Goal: Transaction & Acquisition: Purchase product/service

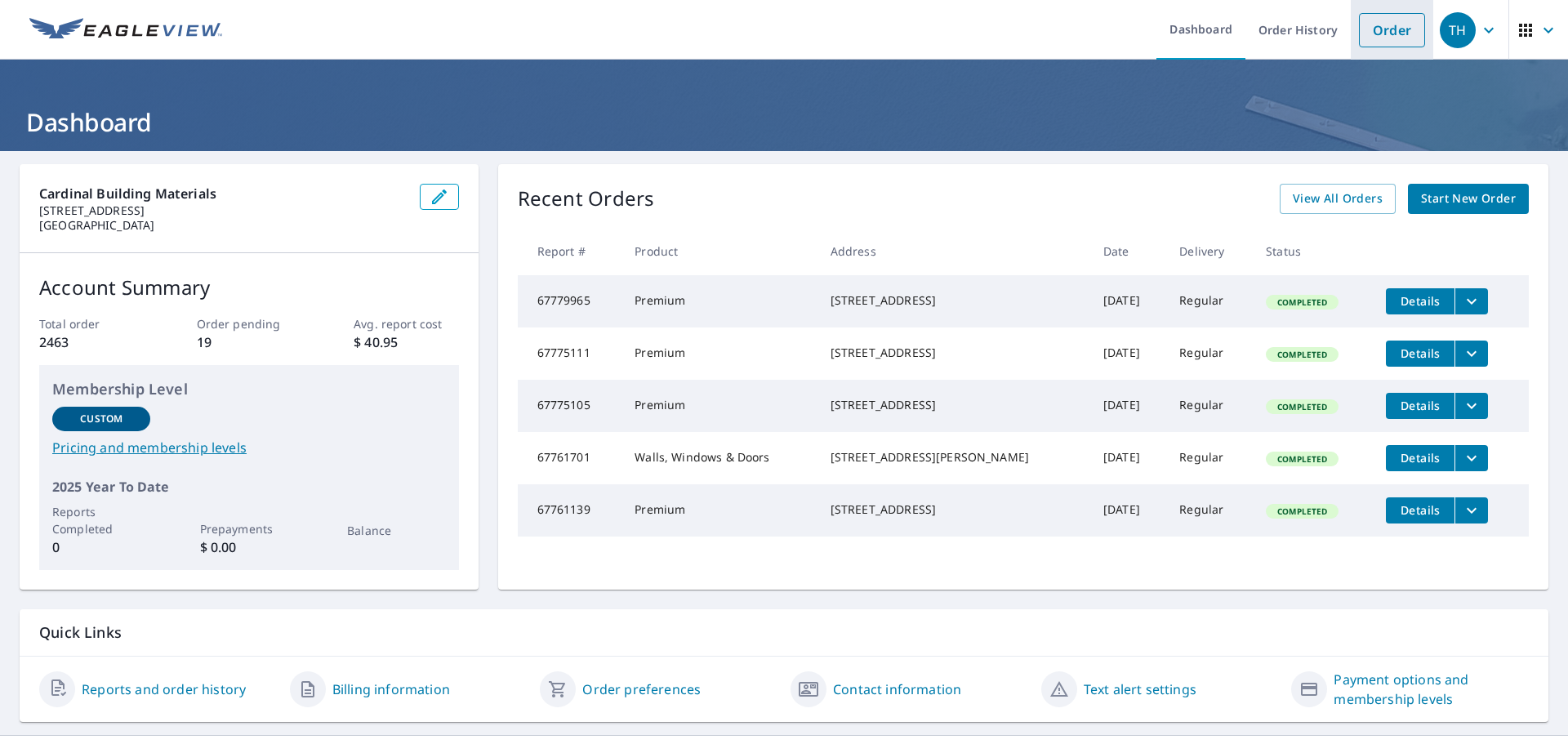
click at [1387, 26] on link "Order" at bounding box center [1392, 30] width 66 height 34
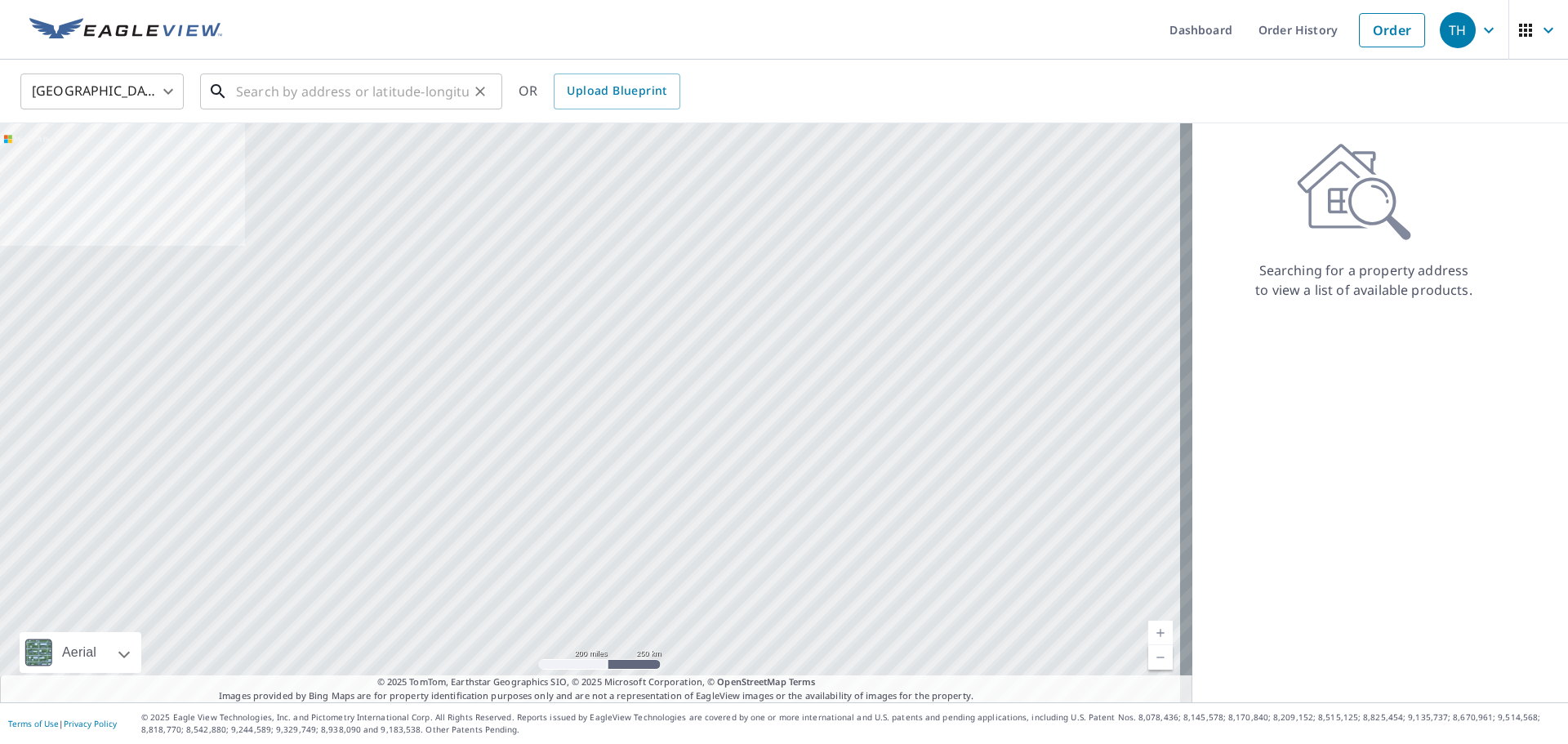
click at [366, 104] on input "text" at bounding box center [352, 91] width 233 height 46
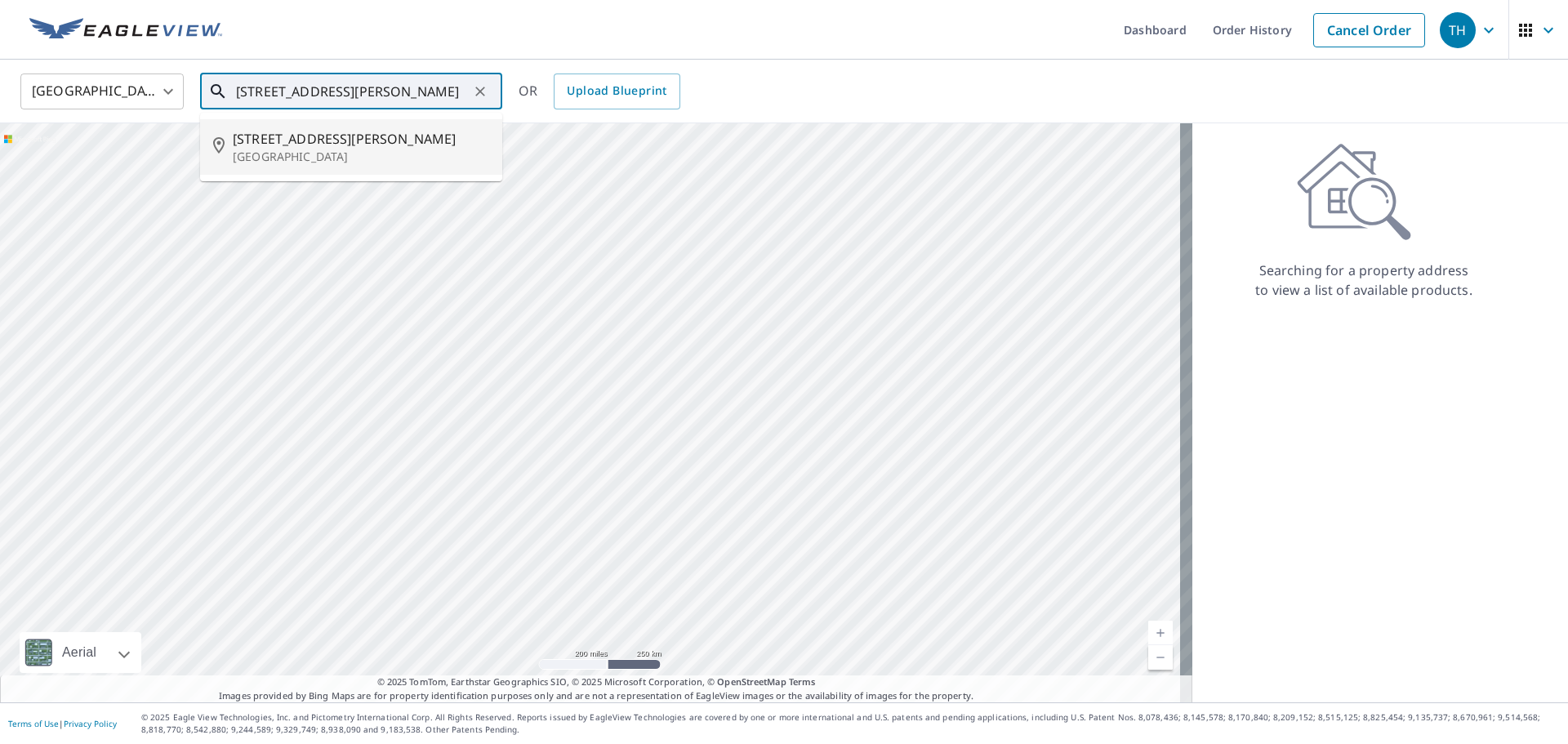
click at [371, 140] on span "[STREET_ADDRESS][PERSON_NAME]" at bounding box center [361, 139] width 257 height 20
type input "[STREET_ADDRESS][PERSON_NAME]"
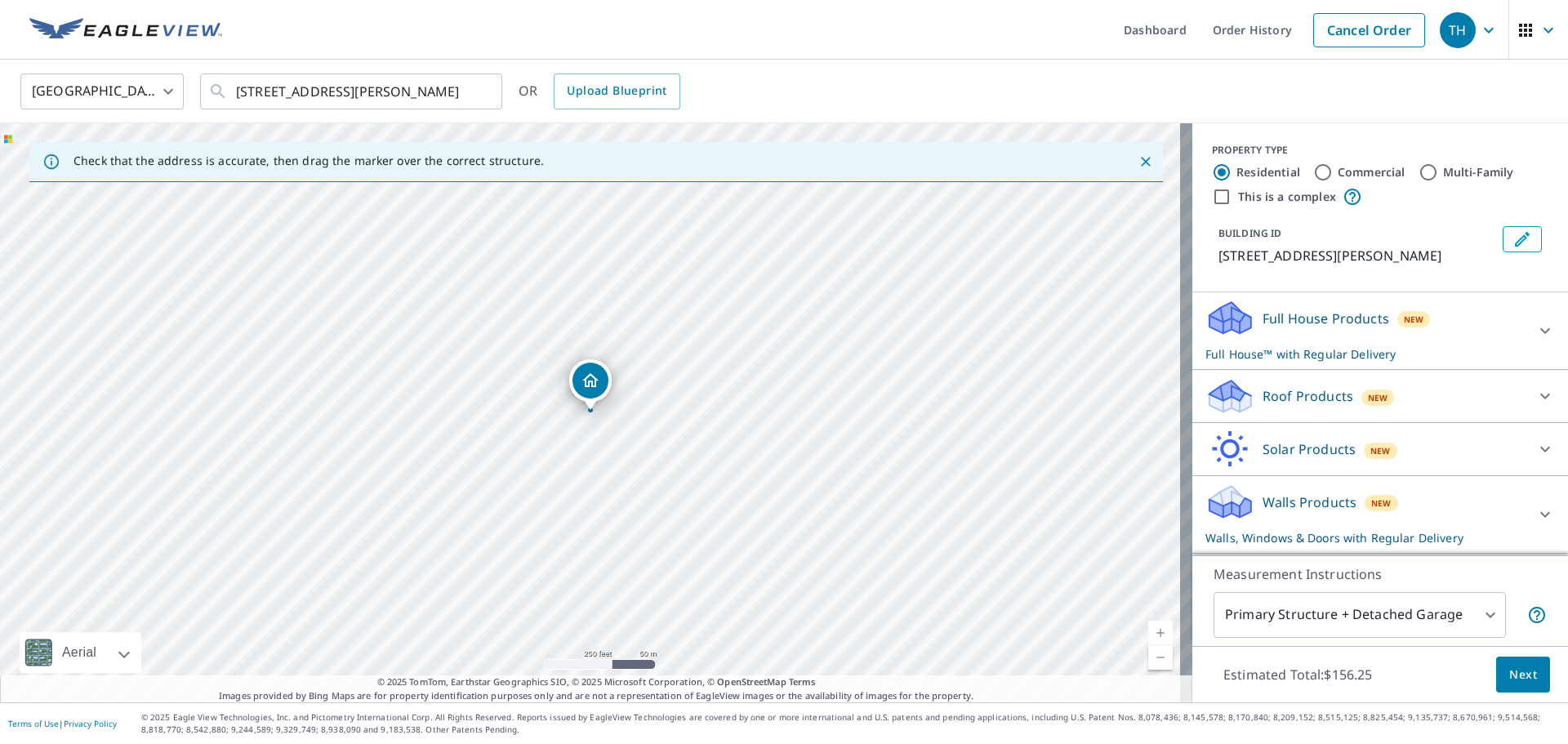
click at [1309, 324] on p "Full House Products" at bounding box center [1325, 319] width 126 height 20
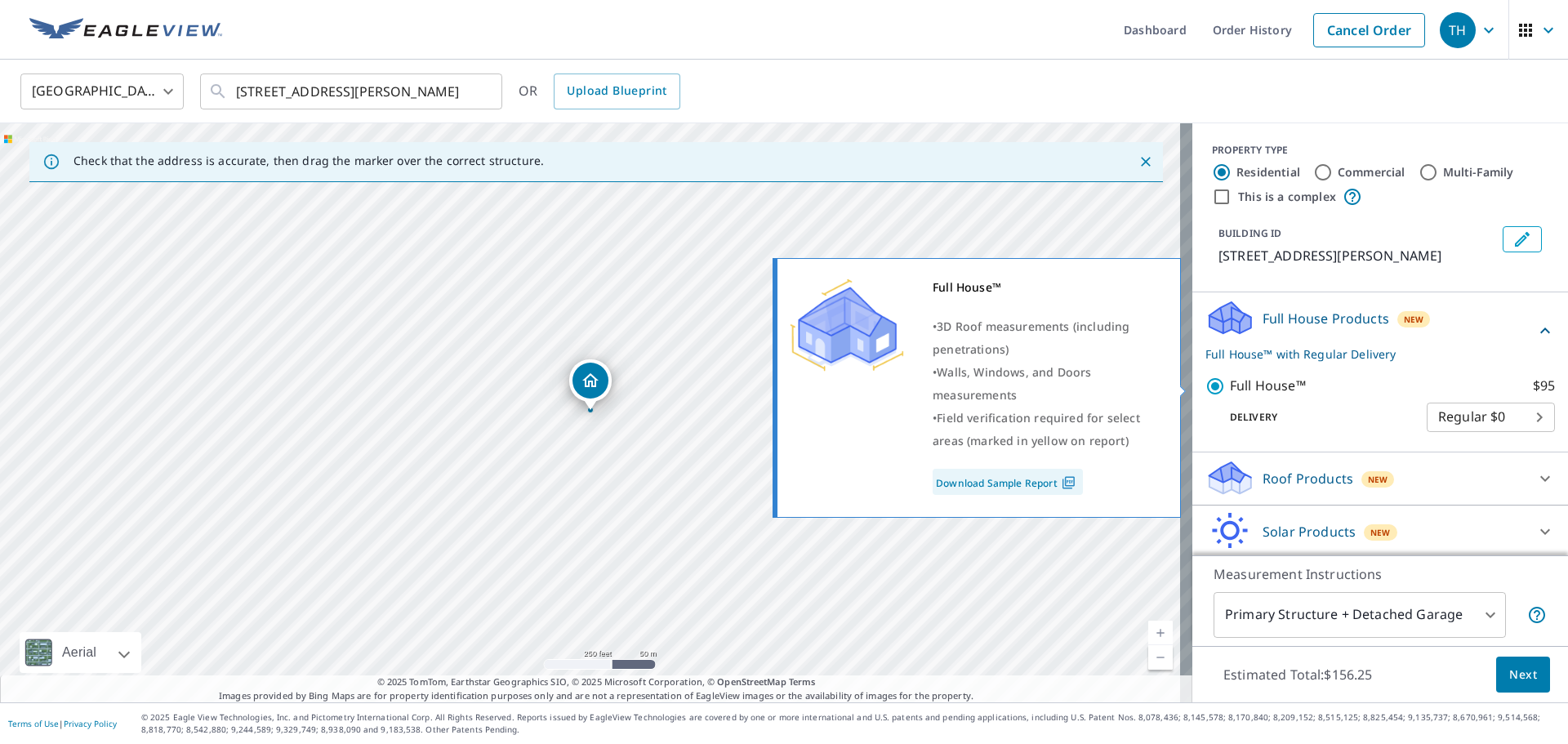
click at [1206, 385] on input "Full House™ $95" at bounding box center [1217, 387] width 24 height 20
checkbox input "false"
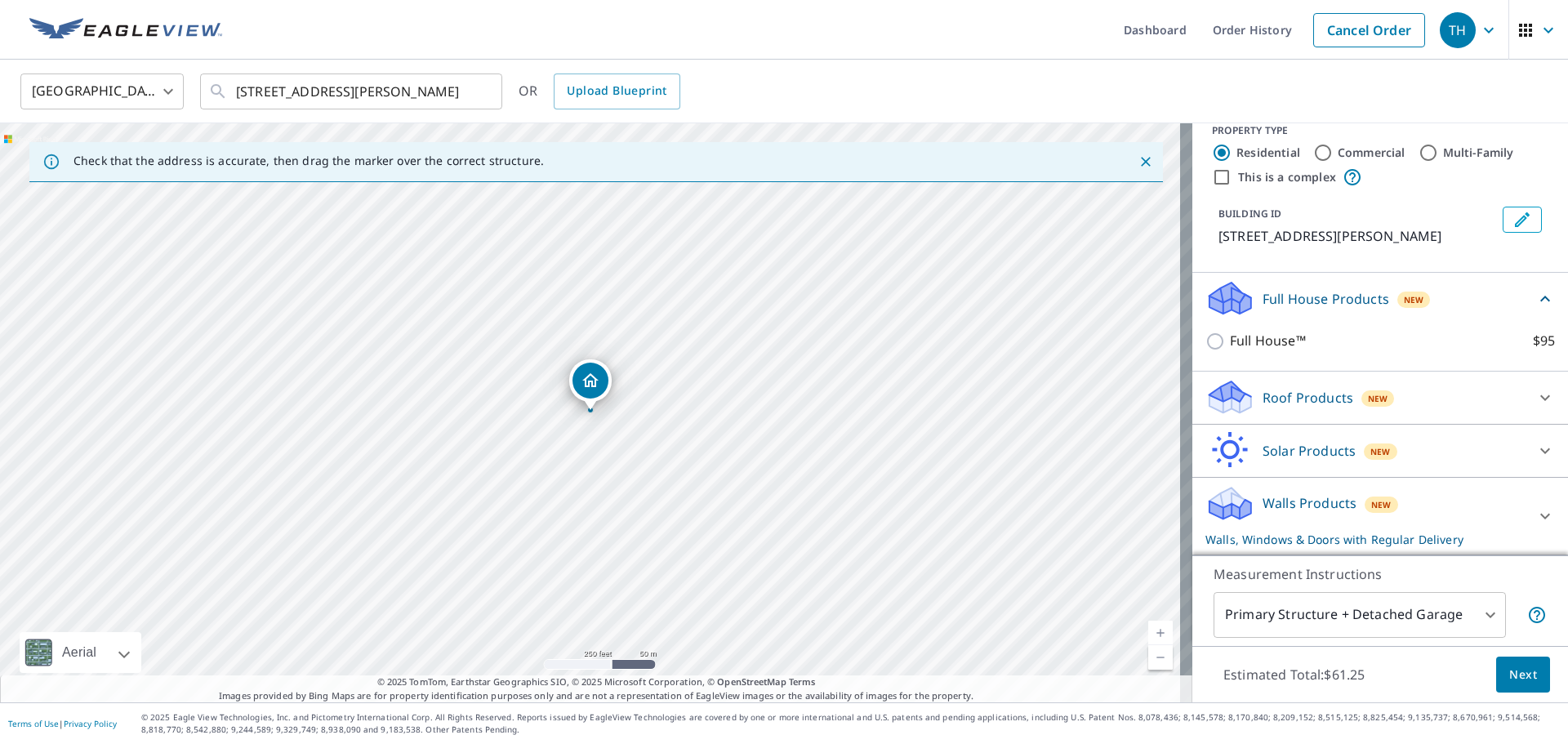
click at [1273, 385] on div "Roof Products New" at bounding box center [1365, 397] width 320 height 38
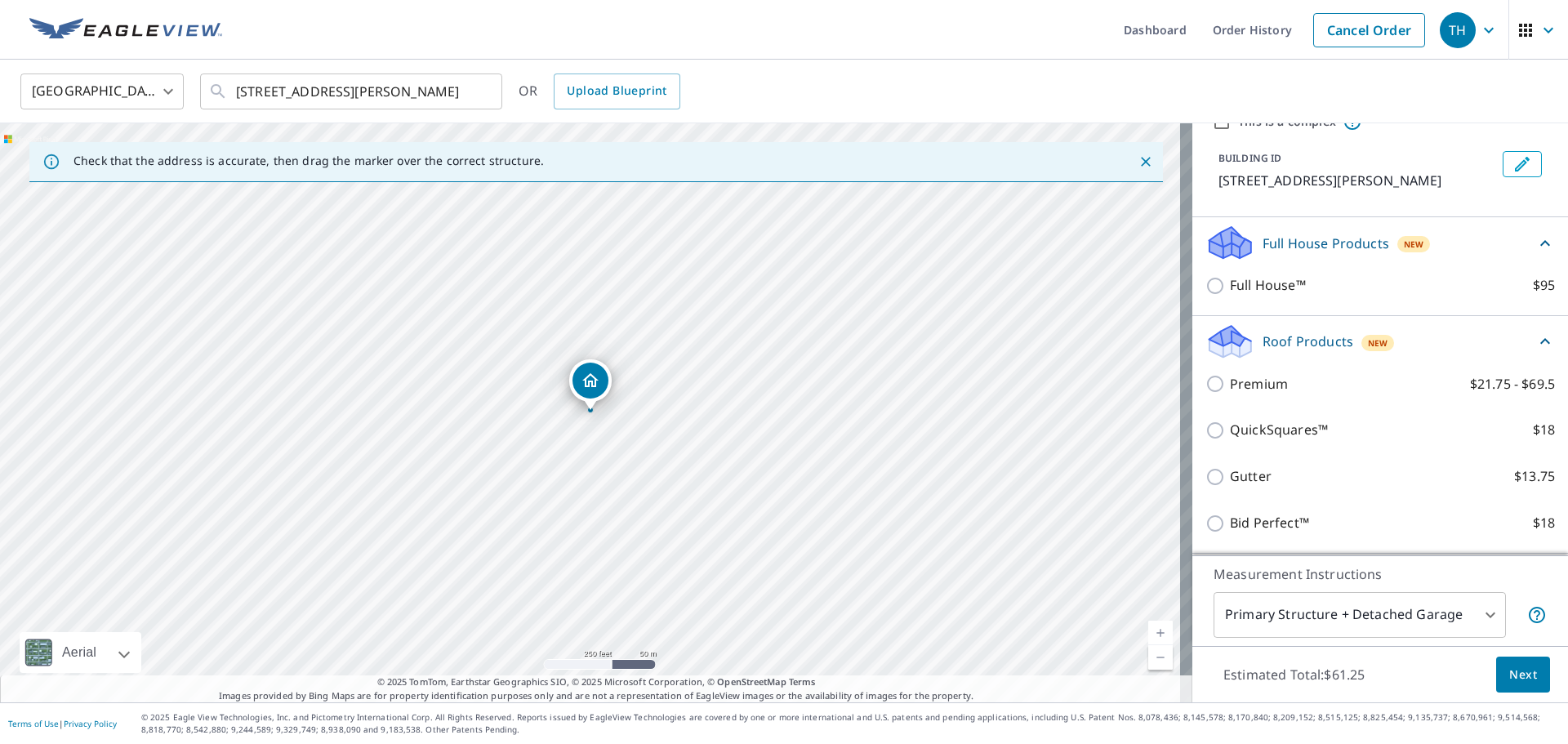
scroll to position [101, 0]
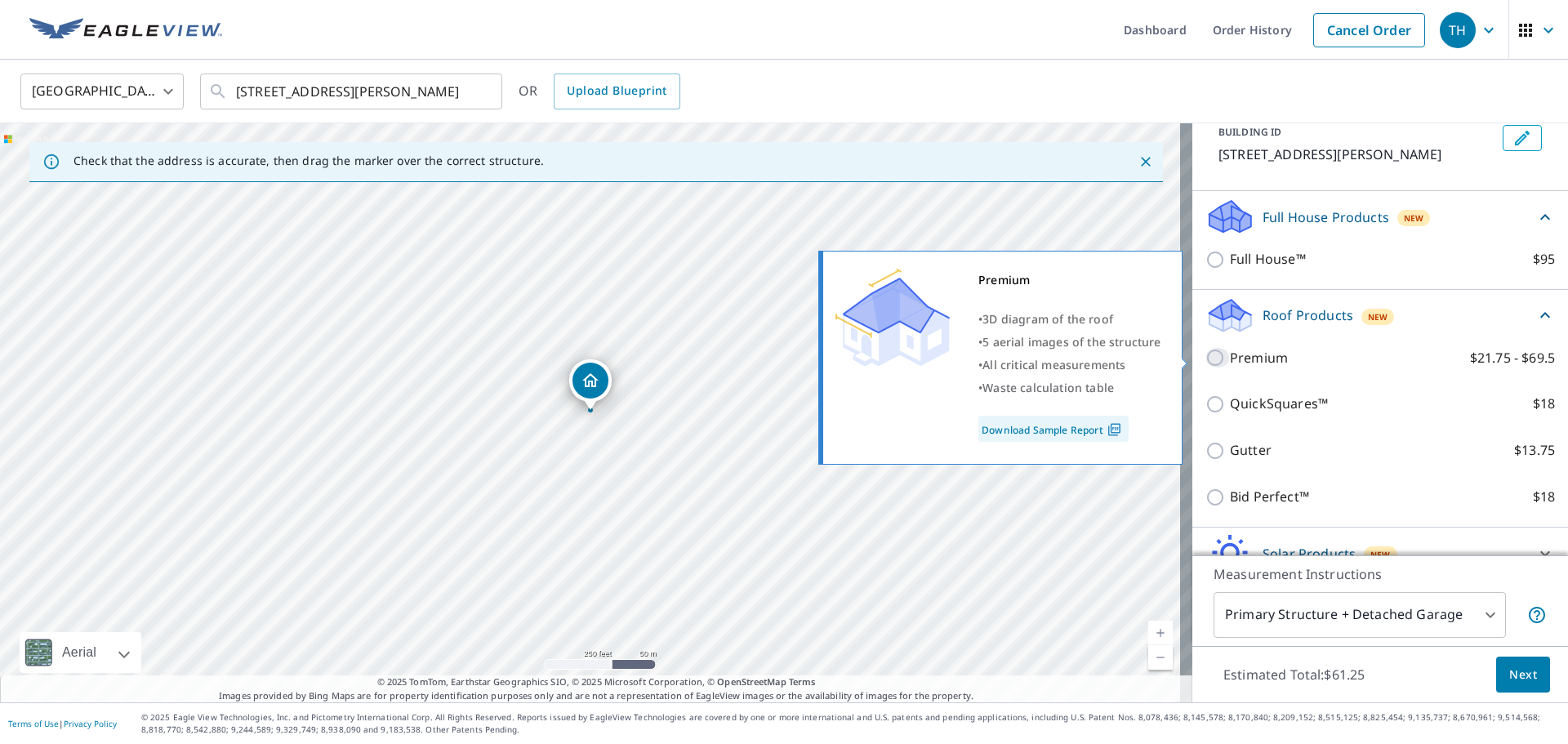
click at [1214, 362] on input "Premium $21.75 - $69.5" at bounding box center [1217, 358] width 24 height 20
checkbox input "true"
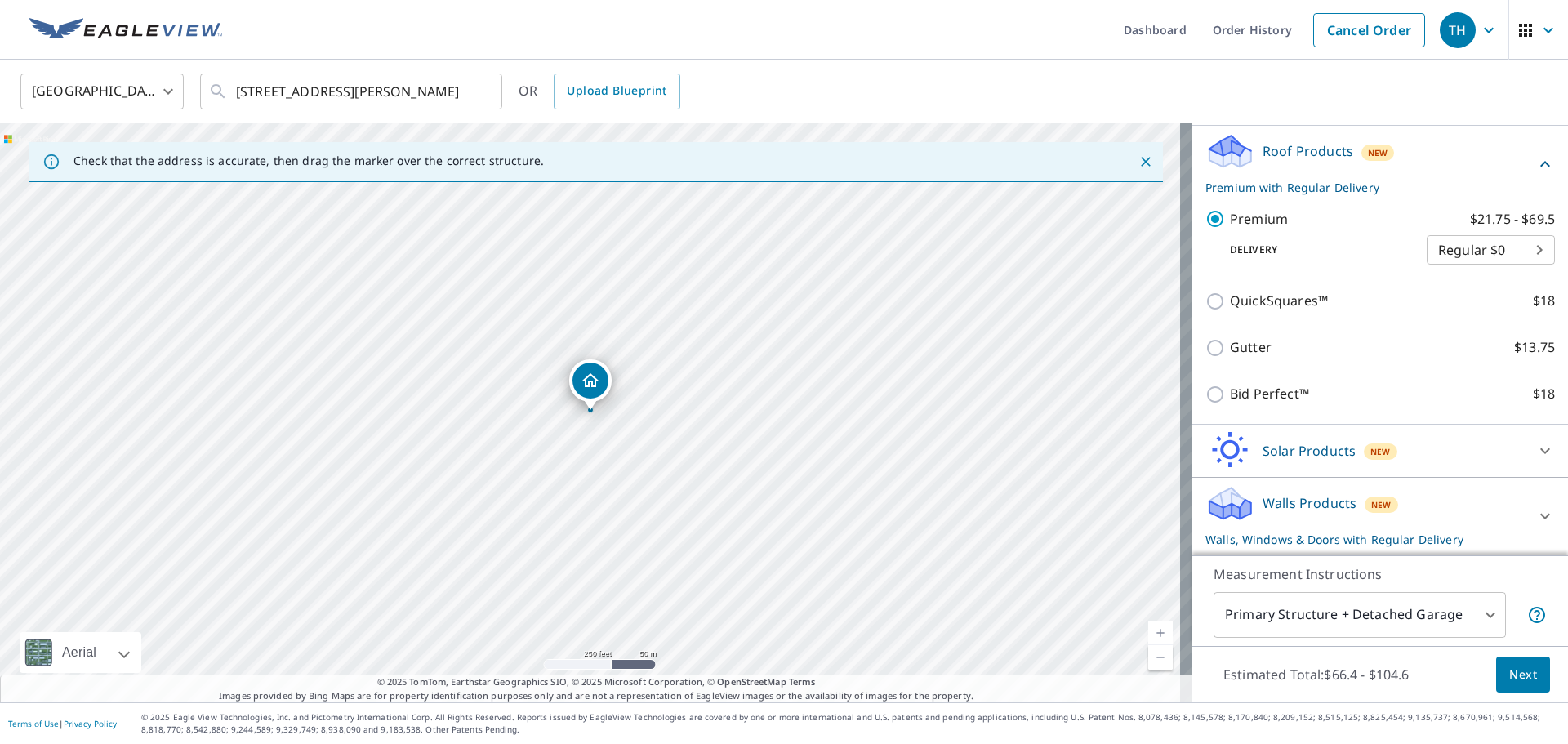
click at [1305, 453] on p "Solar Products" at bounding box center [1309, 451] width 93 height 20
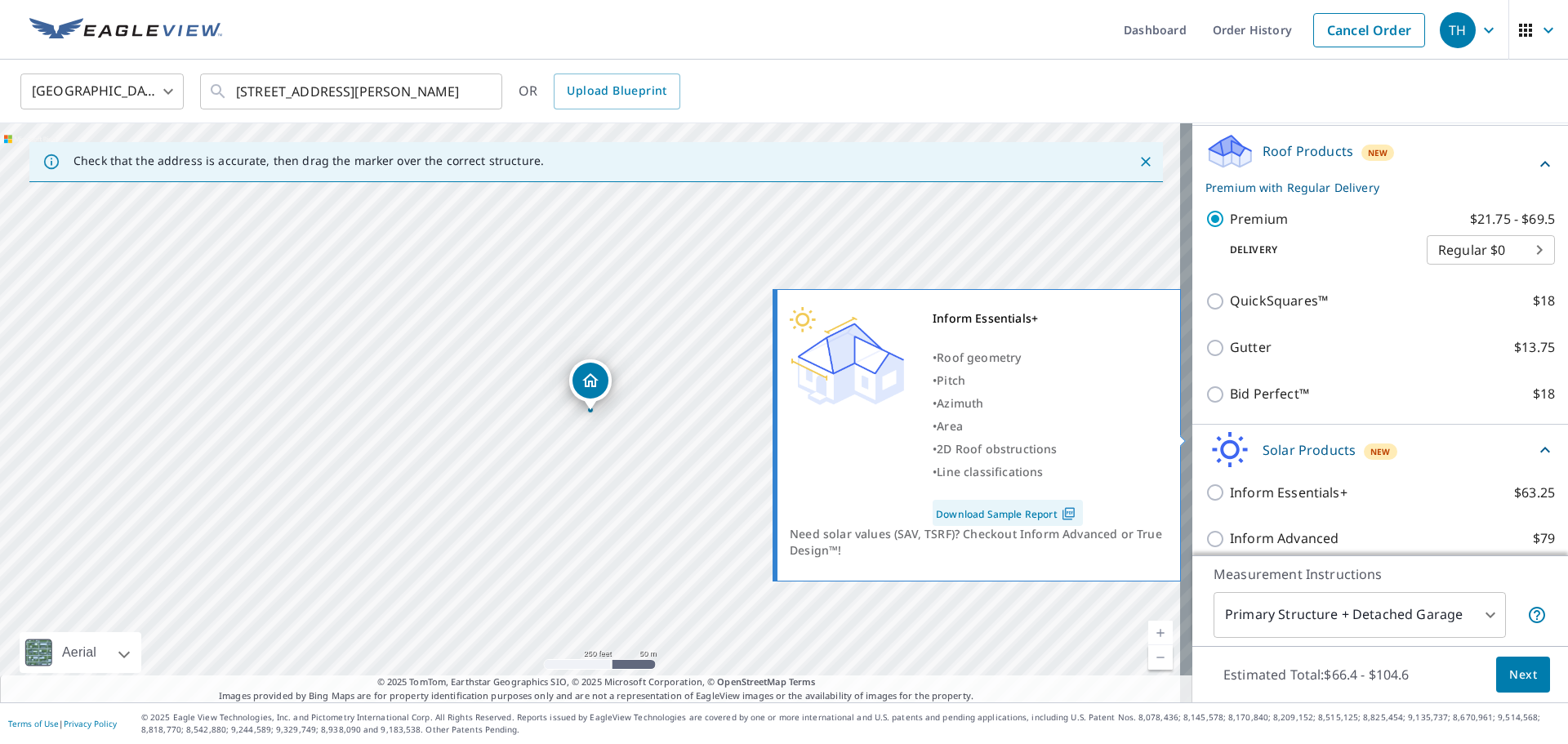
scroll to position [448, 0]
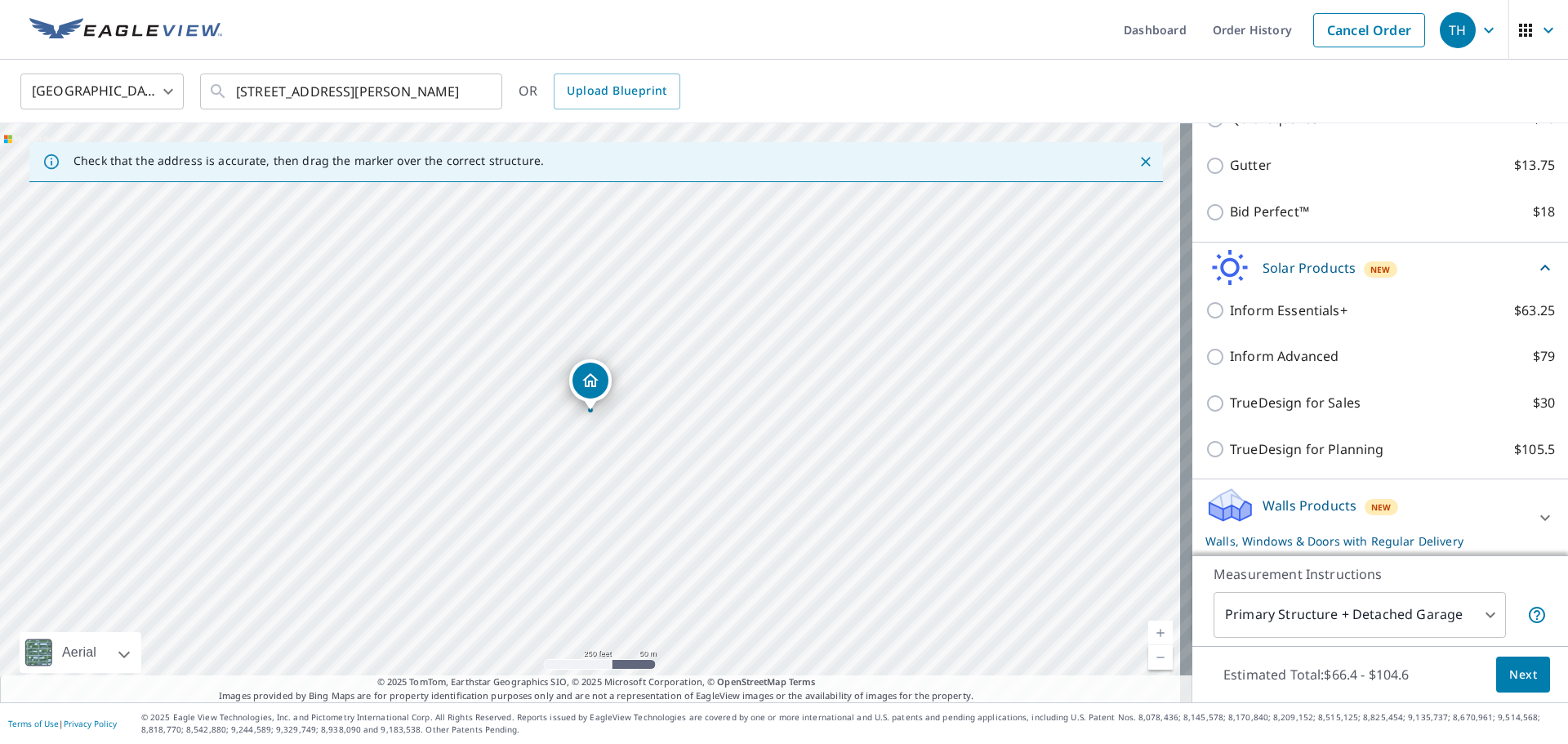
click at [1285, 500] on p "Walls Products" at bounding box center [1309, 506] width 94 height 20
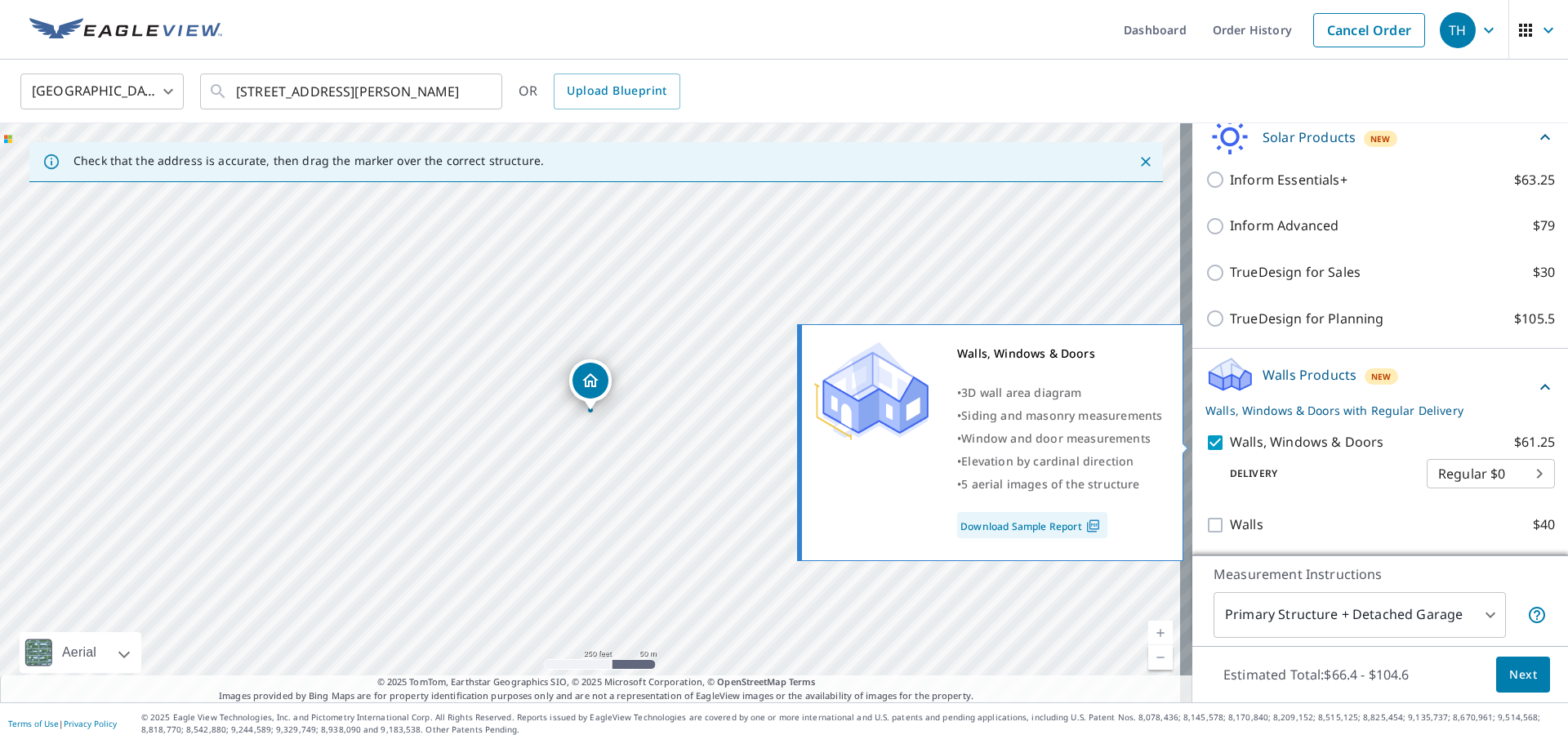
click at [1206, 438] on input "Walls, Windows & Doors $61.25" at bounding box center [1217, 443] width 24 height 20
checkbox input "false"
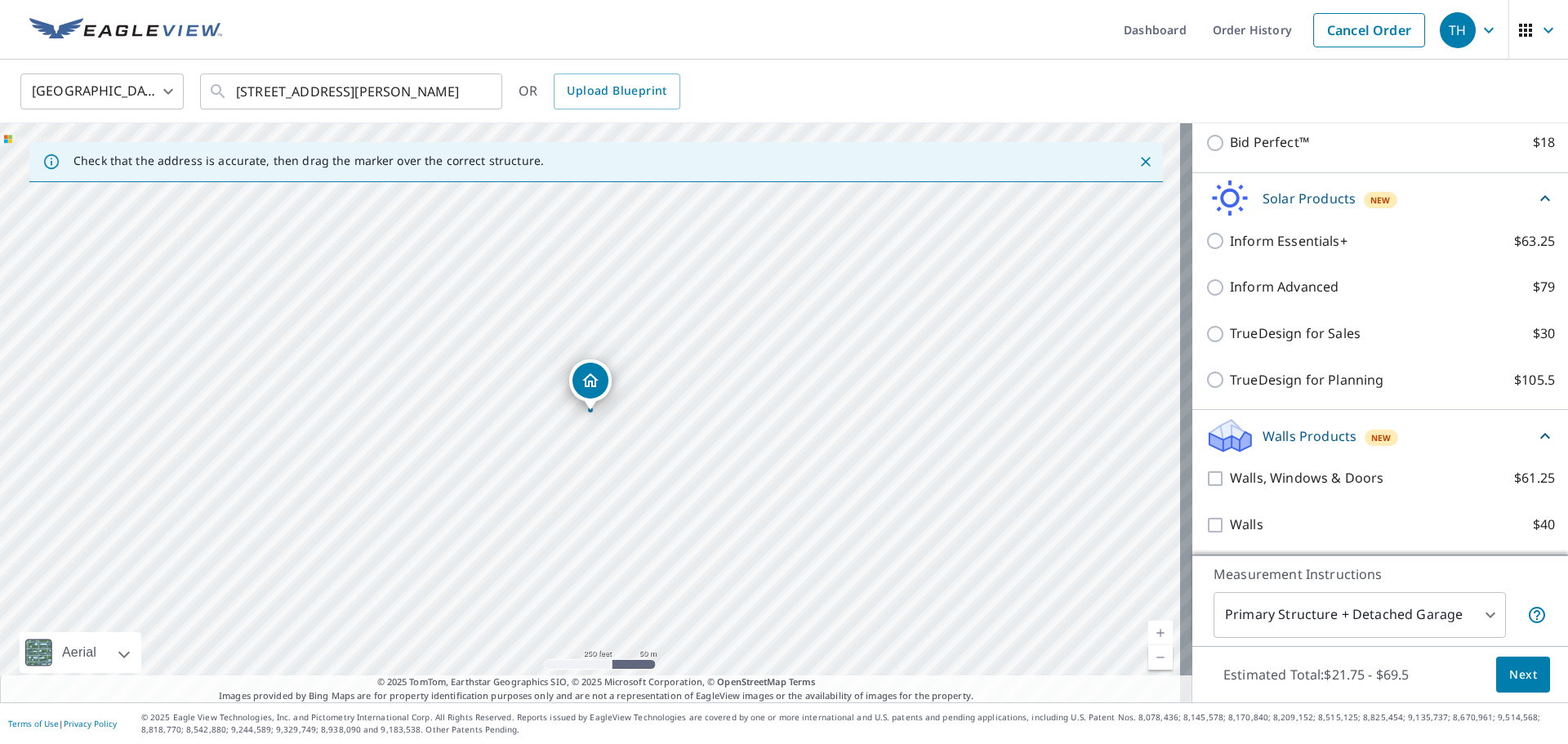
scroll to position [517, 0]
click at [1497, 671] on button "Next" at bounding box center [1523, 675] width 54 height 37
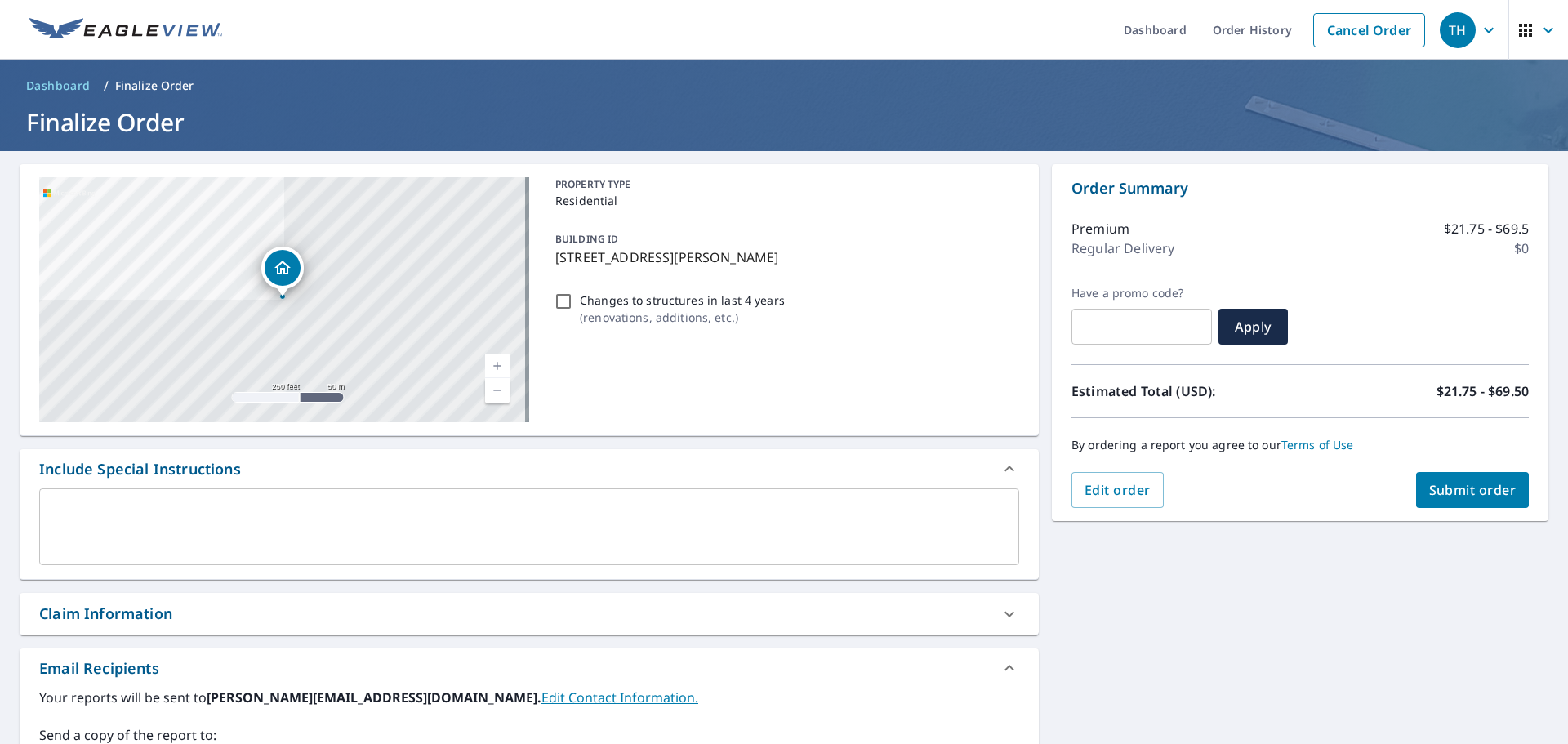
click at [1487, 493] on span "Submit order" at bounding box center [1472, 490] width 87 height 18
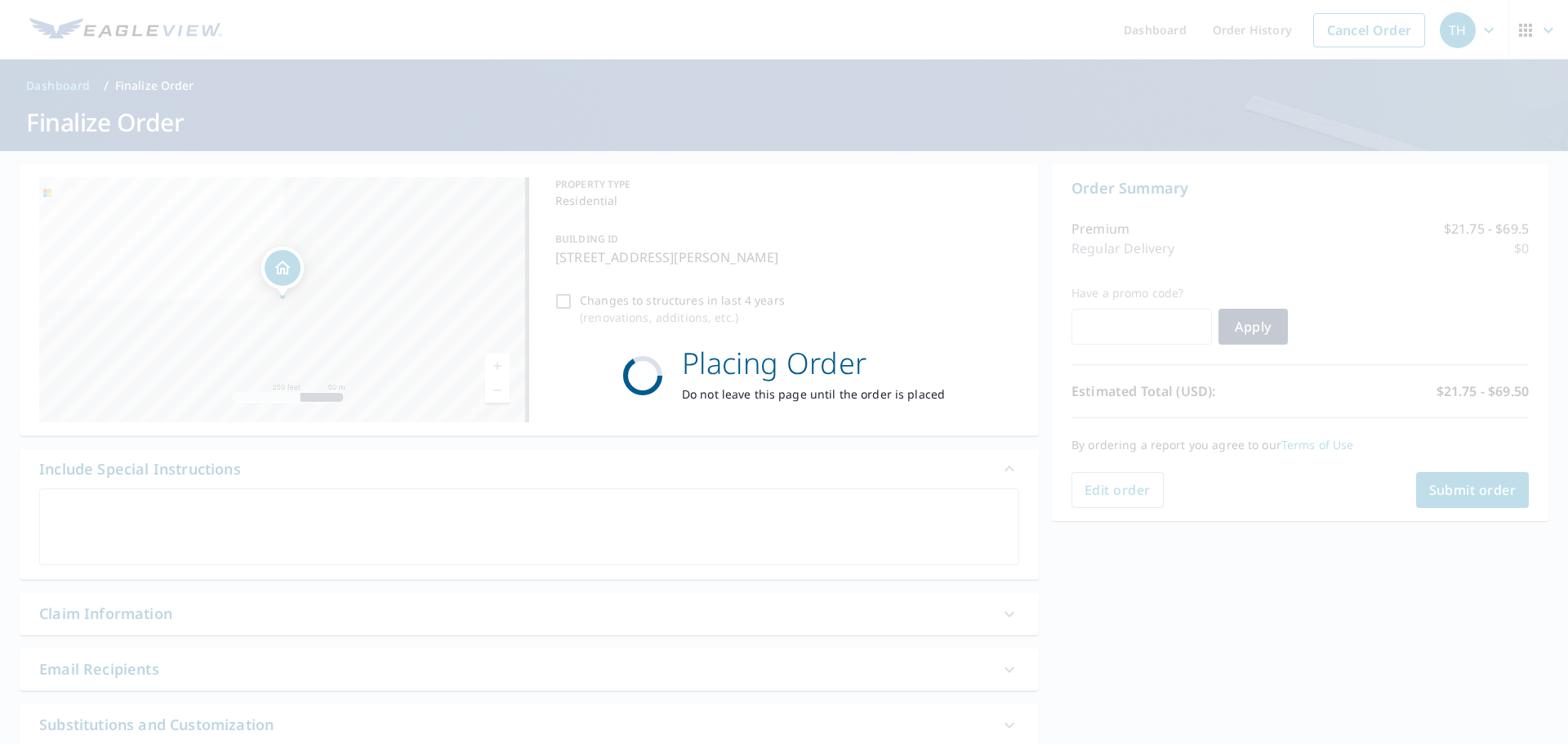
checkbox input "true"
